Goal: Check status

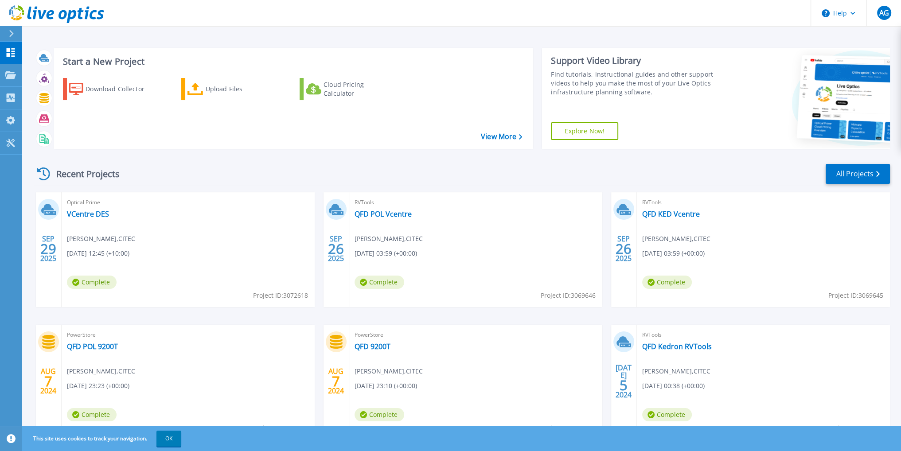
scroll to position [40, 0]
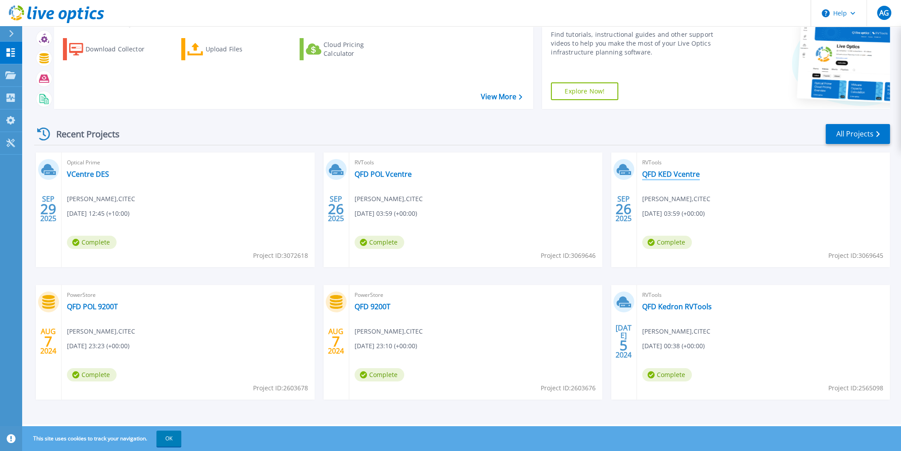
click at [670, 174] on link "QFD KED Vcentre" at bounding box center [671, 174] width 58 height 9
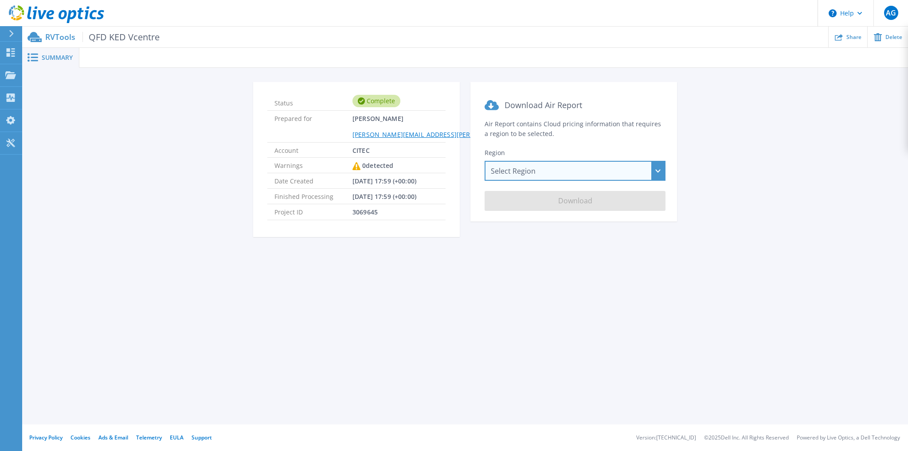
click at [526, 171] on div "Select Region Asia Pacific (Hong Kong) Asia Pacific (Mumbai) Asia Pacific (Seou…" at bounding box center [574, 171] width 181 height 20
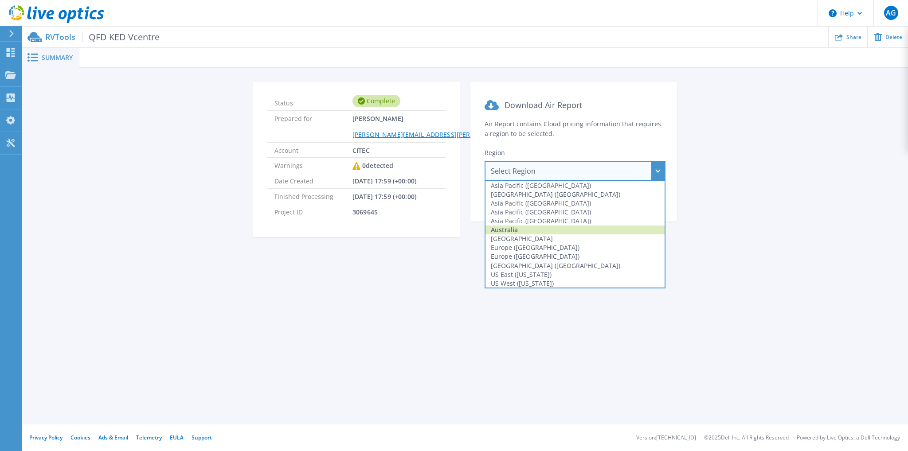
click at [519, 232] on div "Australia" at bounding box center [574, 230] width 179 height 9
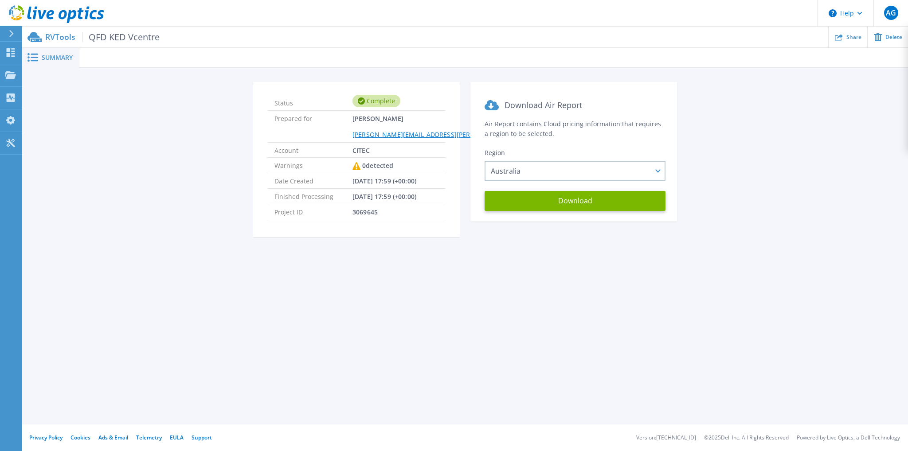
click at [632, 305] on div "Summary Status Complete Prepared for Arthur Gruchacz Arthur.Gruchacz@citec.chde…" at bounding box center [464, 212] width 885 height 425
click at [39, 55] on p "Dashboard" at bounding box center [39, 53] width 33 height 23
